Goal: Transaction & Acquisition: Purchase product/service

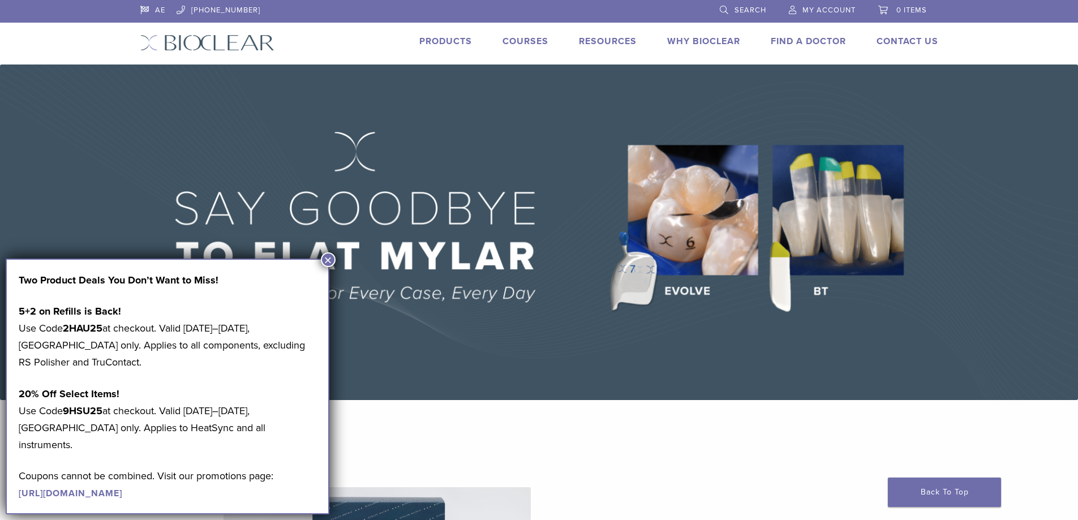
click at [325, 254] on button "×" at bounding box center [328, 259] width 15 height 15
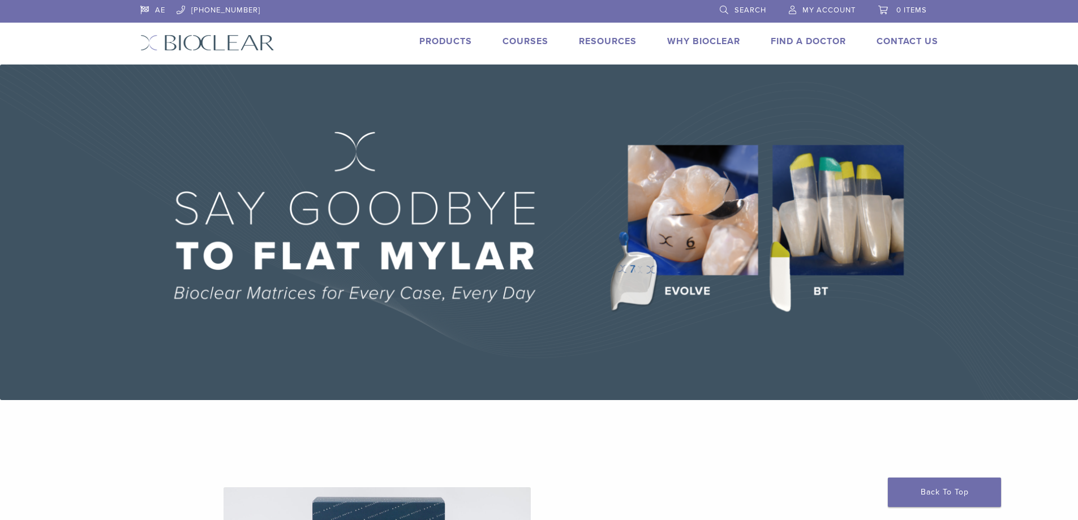
click at [454, 40] on link "Products" at bounding box center [445, 41] width 53 height 11
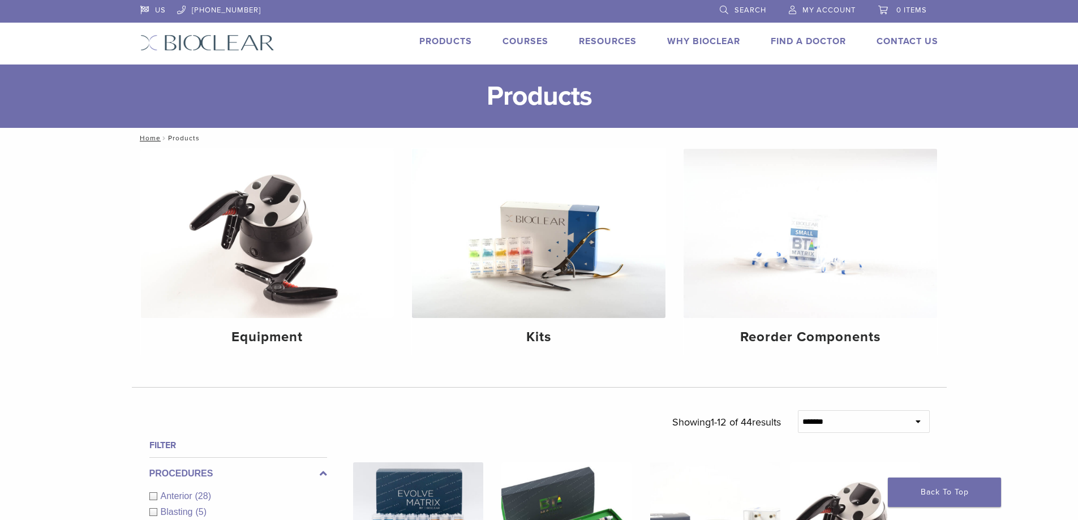
click at [751, 9] on span "Search" at bounding box center [750, 10] width 32 height 9
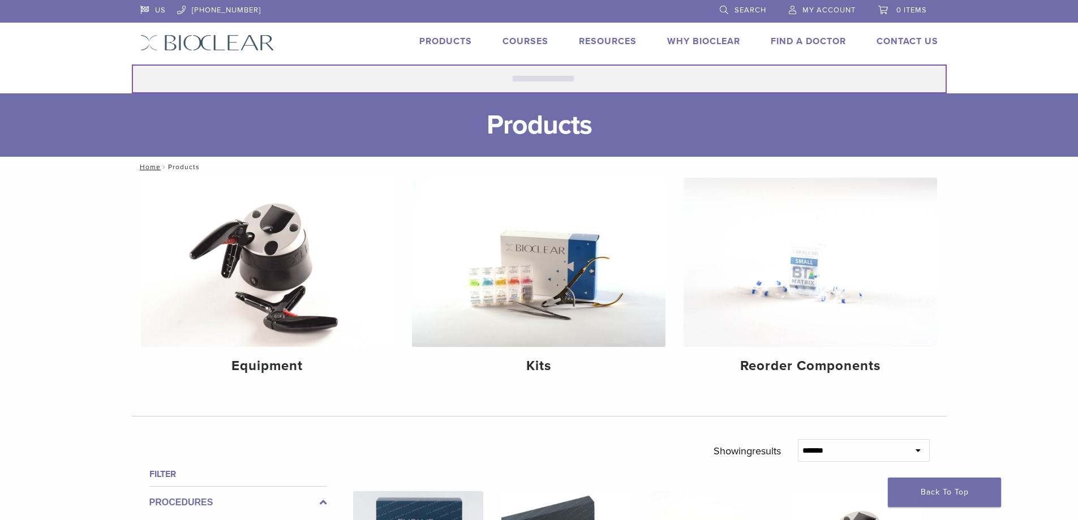
click at [543, 78] on input "Search for:" at bounding box center [539, 79] width 815 height 29
type input "****"
click at [131, 64] on button "Search" at bounding box center [131, 64] width 1 height 1
